Goal: Task Accomplishment & Management: Use online tool/utility

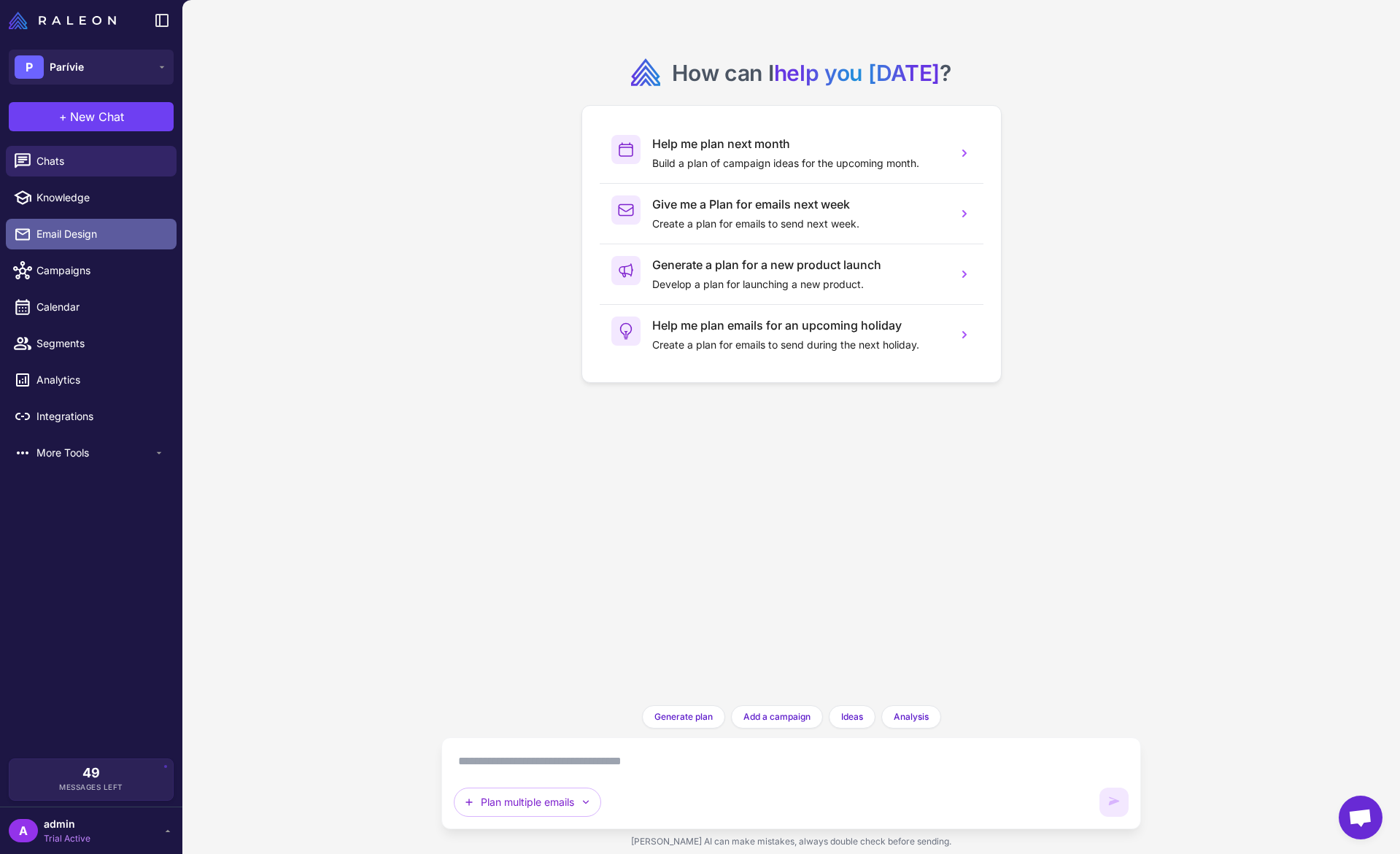
click at [76, 242] on link "Email Design" at bounding box center [91, 234] width 170 height 30
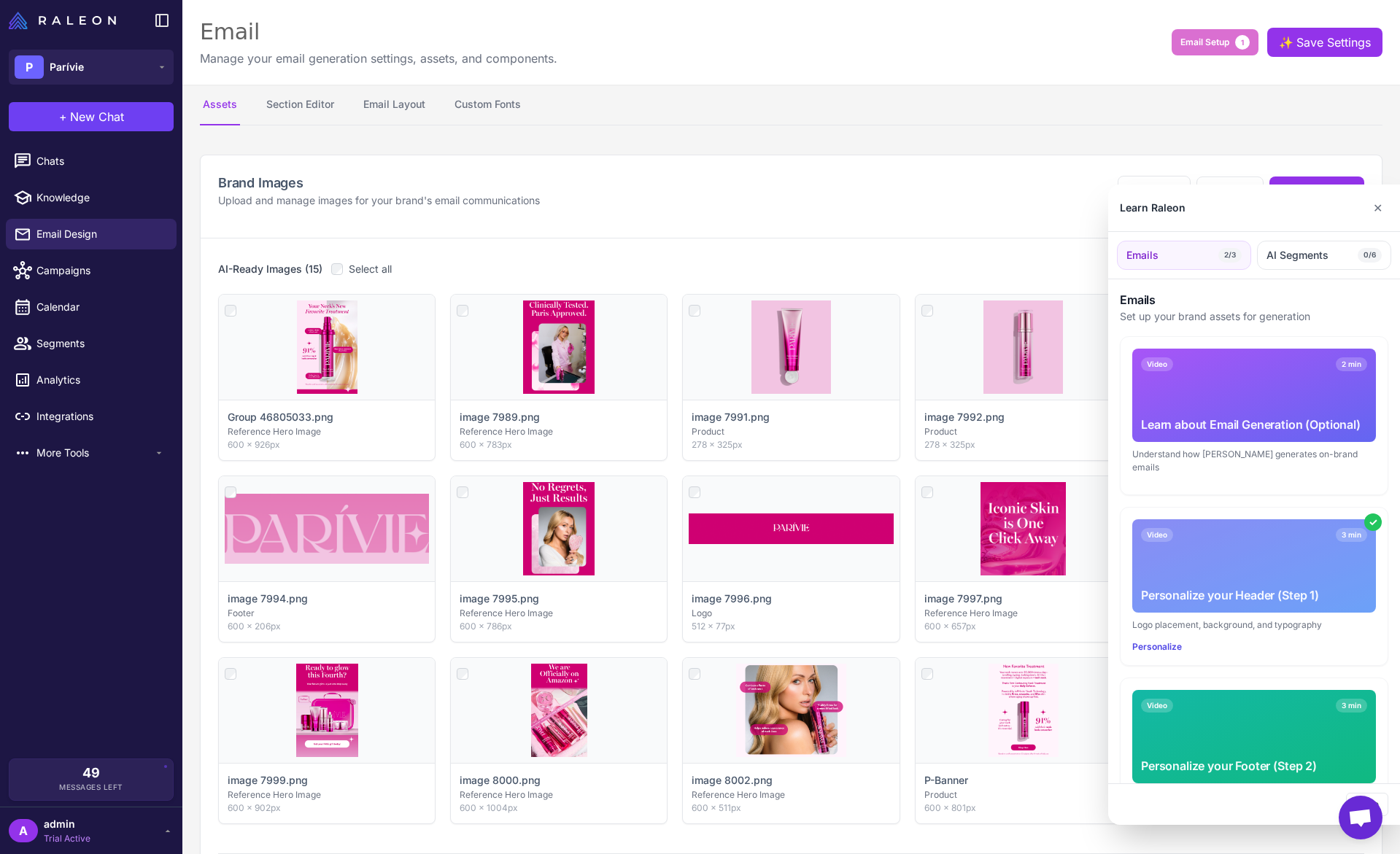
click at [62, 318] on div at bounding box center [700, 427] width 1400 height 854
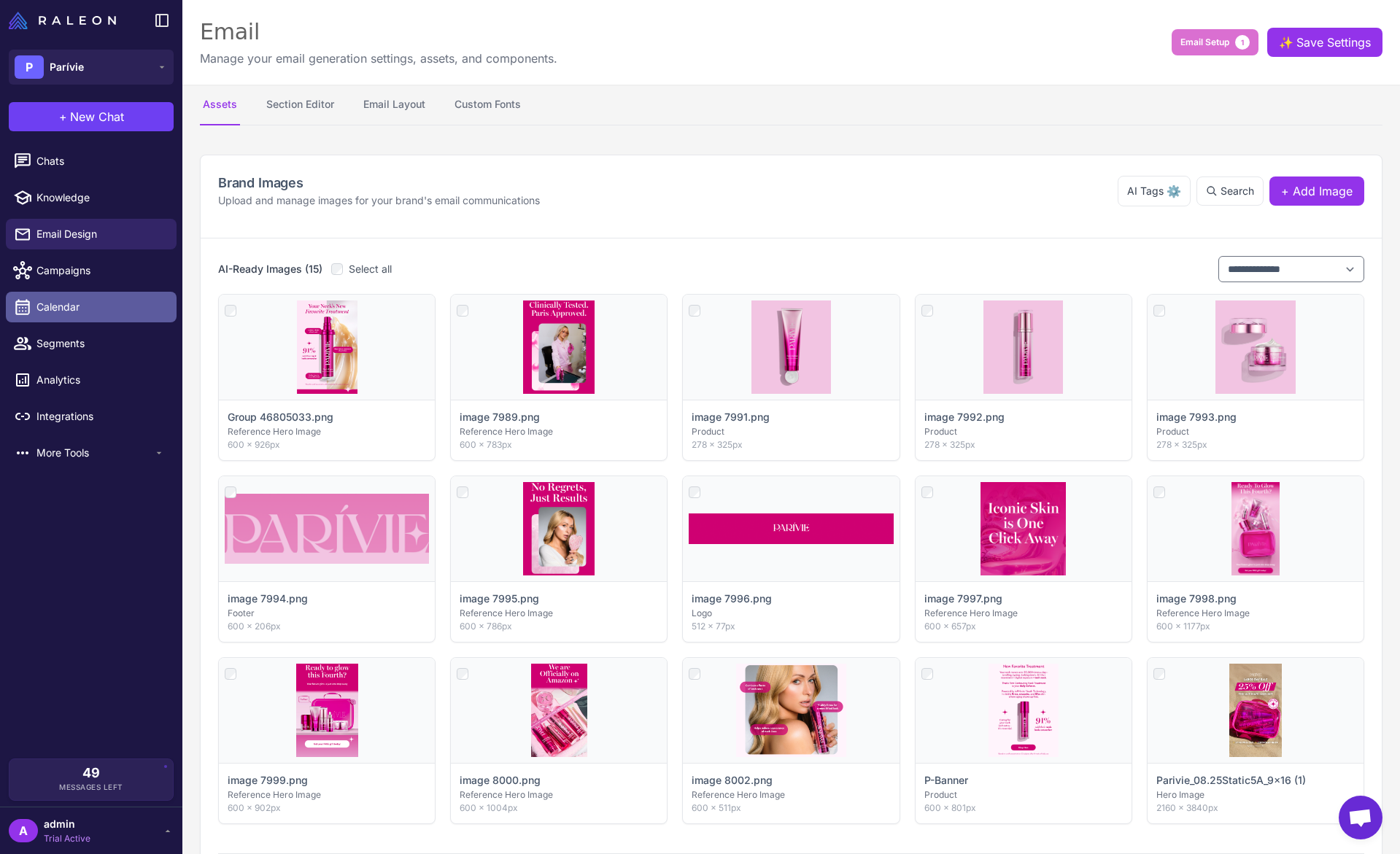
click at [61, 315] on span "Calendar" at bounding box center [101, 307] width 128 height 16
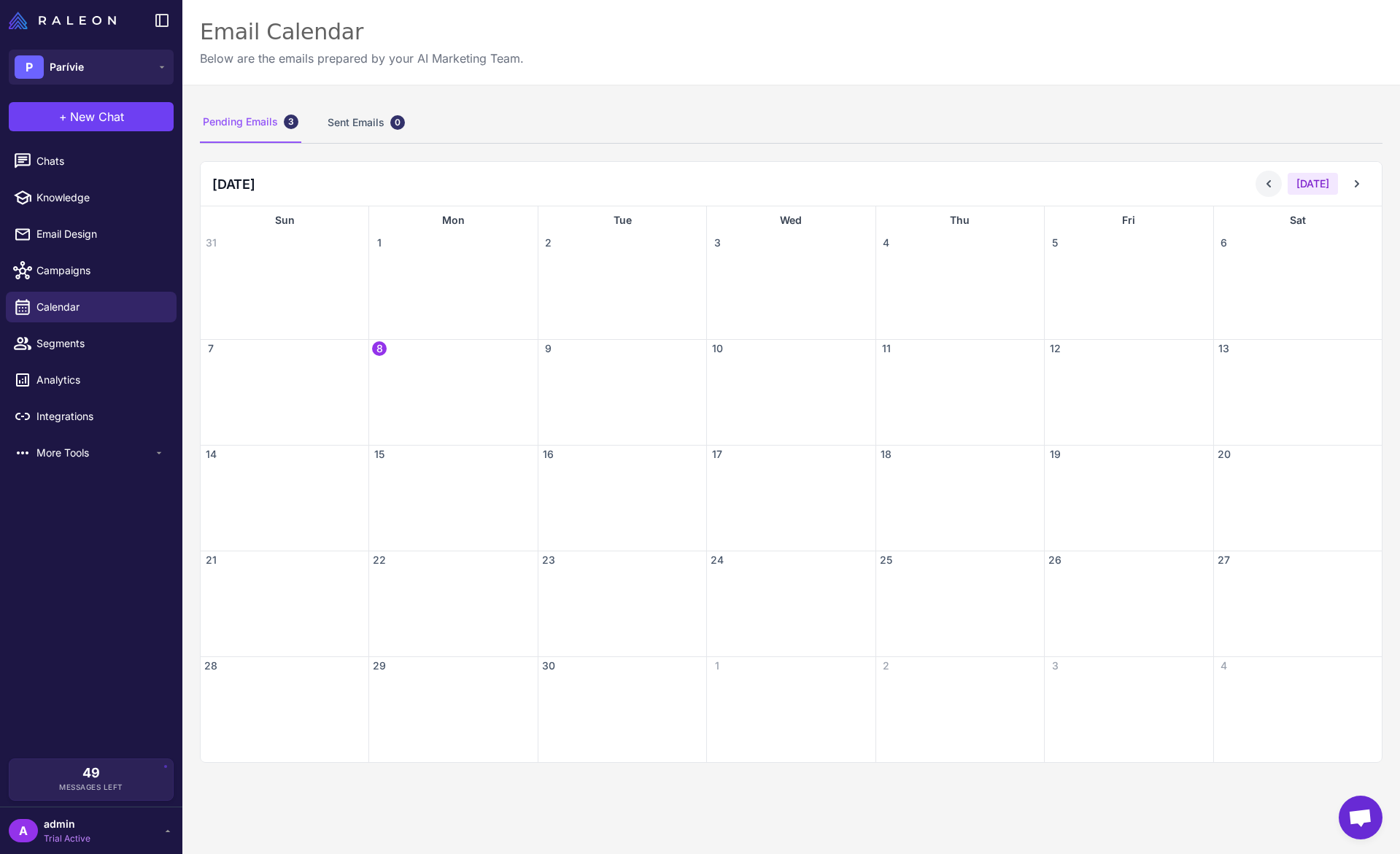
click at [1262, 177] on button at bounding box center [1268, 183] width 26 height 26
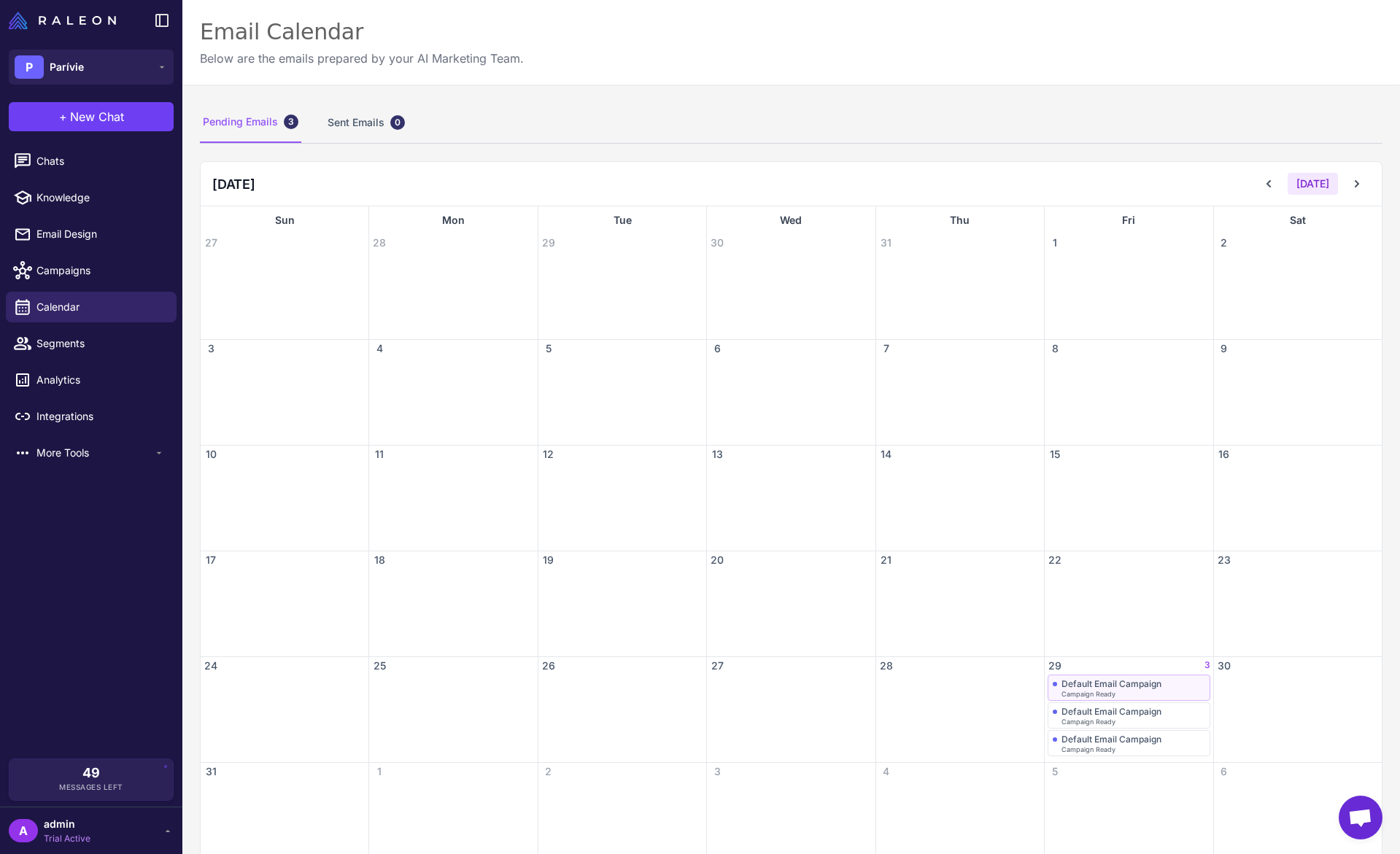
click at [1090, 691] on span "Campaign Ready" at bounding box center [1089, 694] width 54 height 6
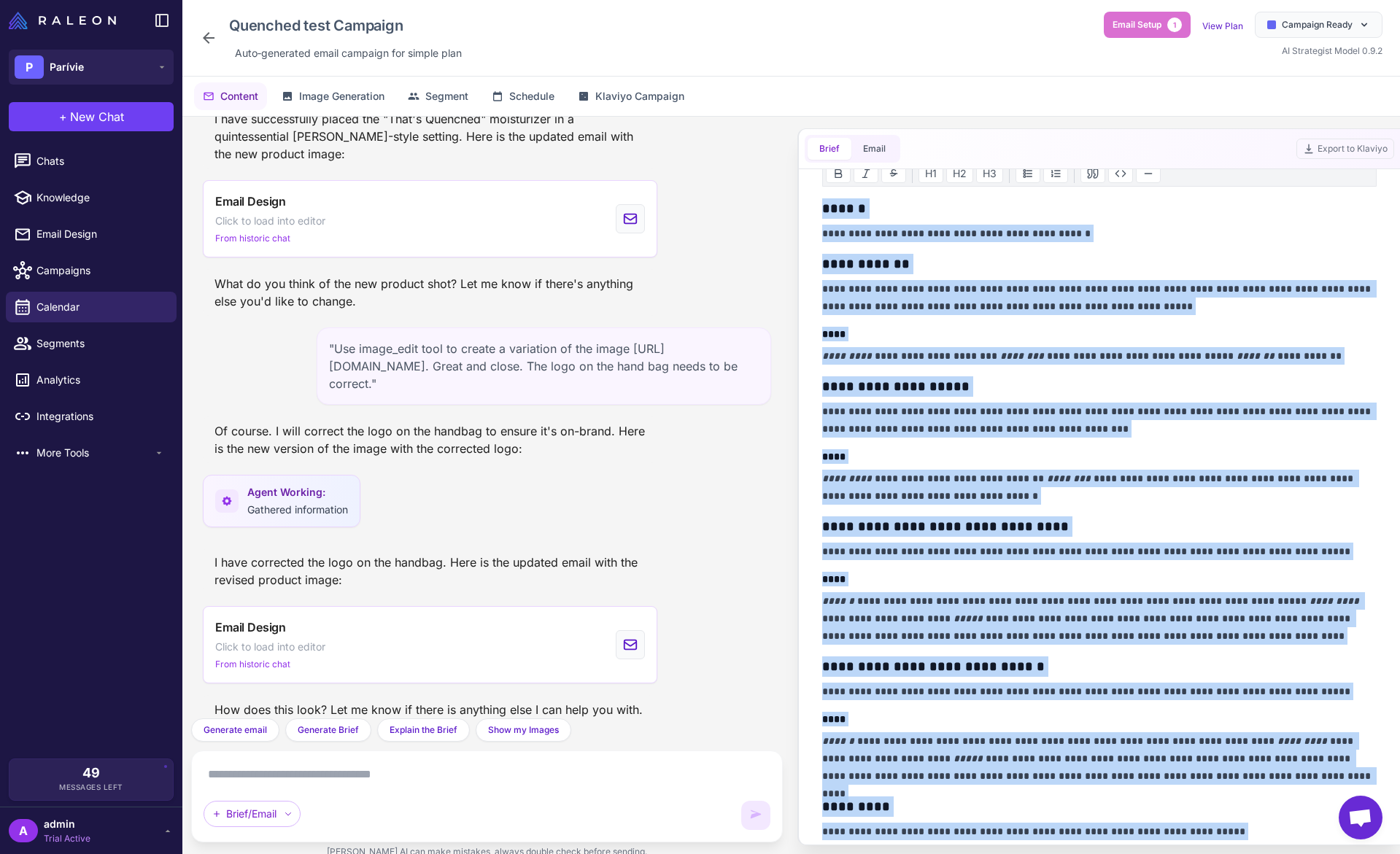
scroll to position [59, 0]
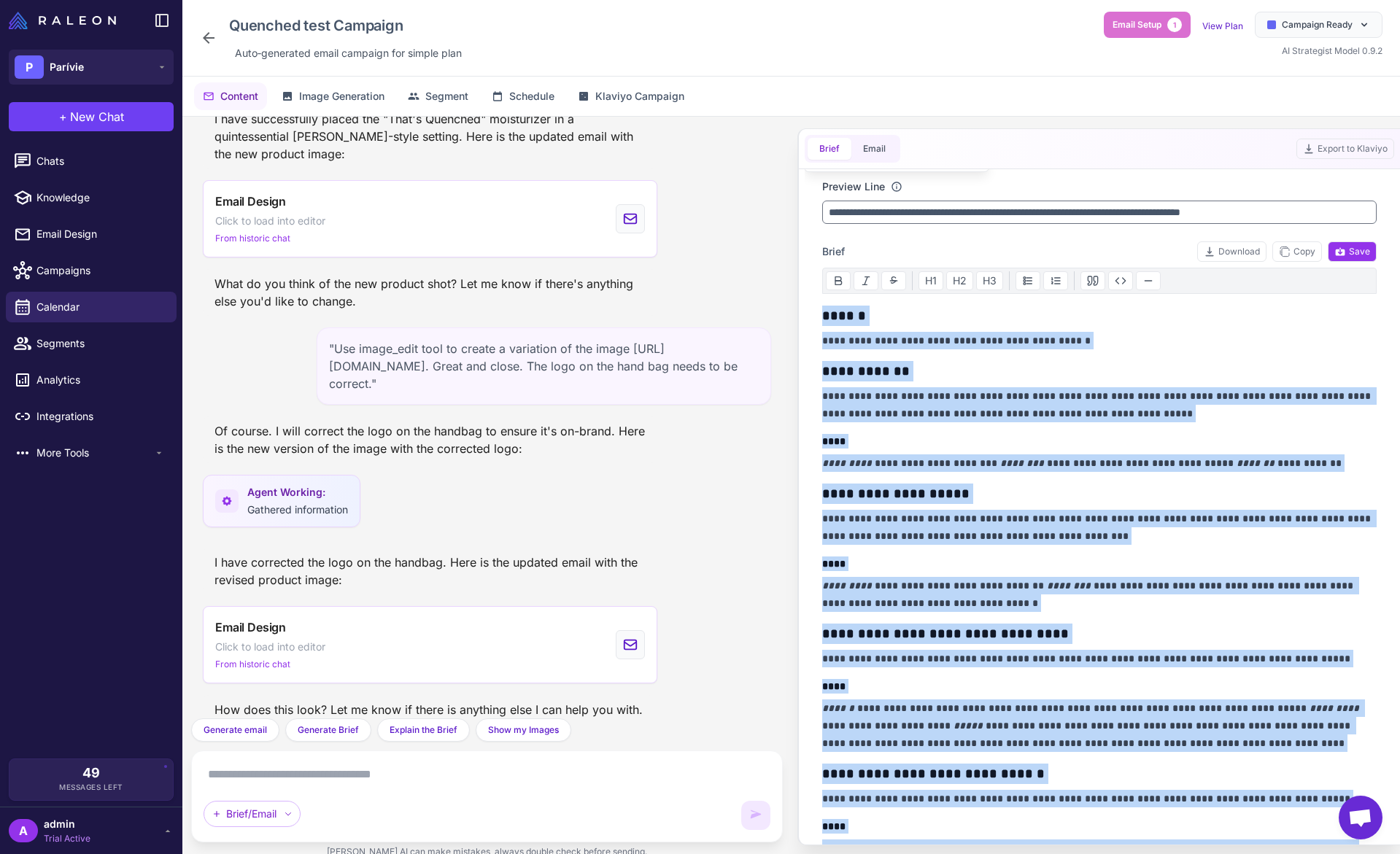
drag, startPoint x: 1082, startPoint y: 548, endPoint x: 894, endPoint y: 192, distance: 402.6
click at [894, 192] on div "**********" at bounding box center [1099, 698] width 556 height 1164
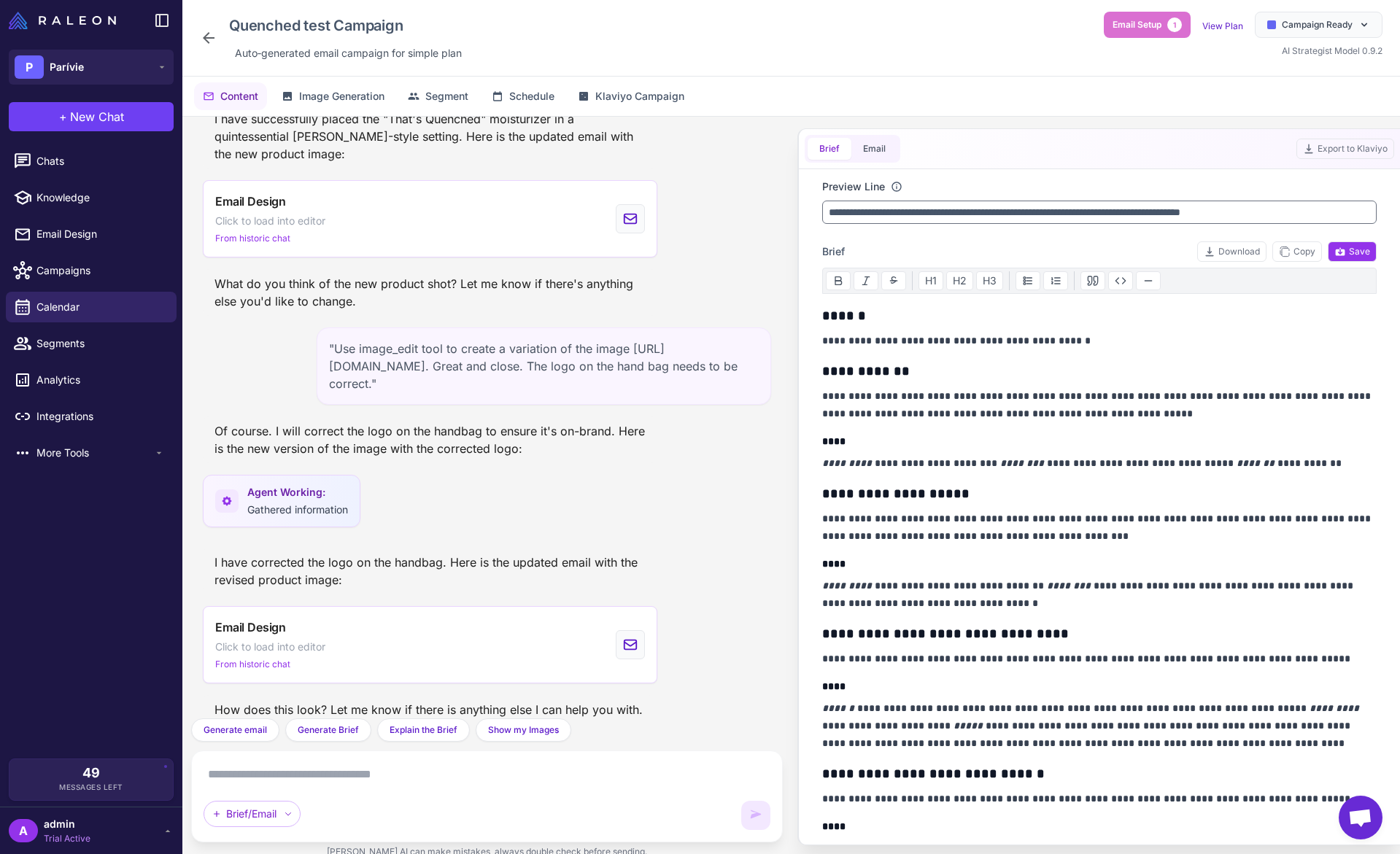
click at [495, 349] on div ""Use image_edit tool to create a variation of the image [URL][DOMAIN_NAME]. Gre…" at bounding box center [544, 365] width 455 height 78
